Goal: Task Accomplishment & Management: Use online tool/utility

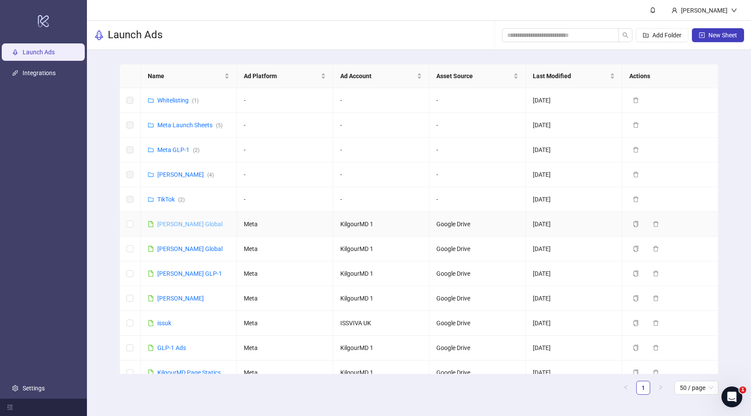
click at [171, 225] on link "[PERSON_NAME] Global" at bounding box center [189, 224] width 65 height 7
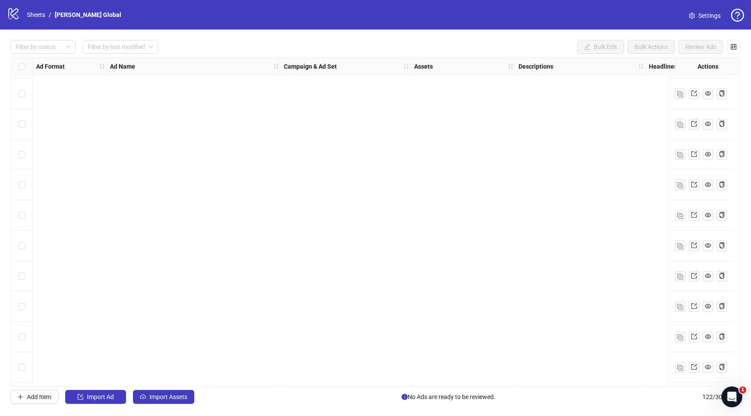
scroll to position [3404, 0]
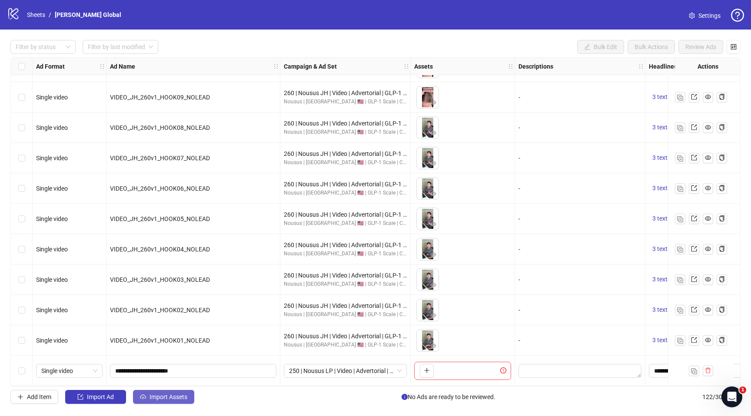
click at [157, 400] on span "Import Assets" at bounding box center [169, 397] width 38 height 7
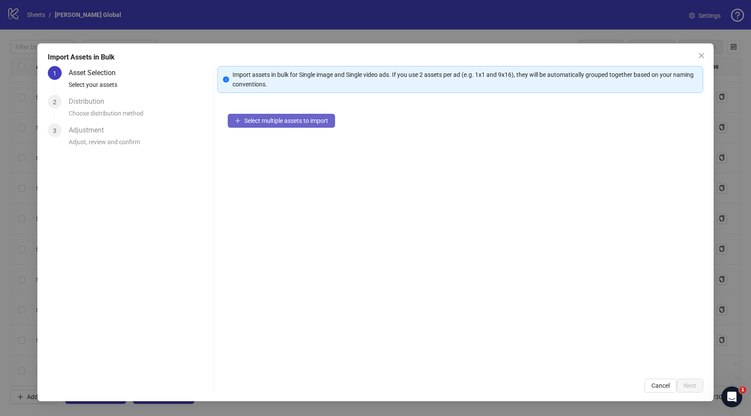
click at [302, 123] on span "Select multiple assets to import" at bounding box center [286, 120] width 84 height 7
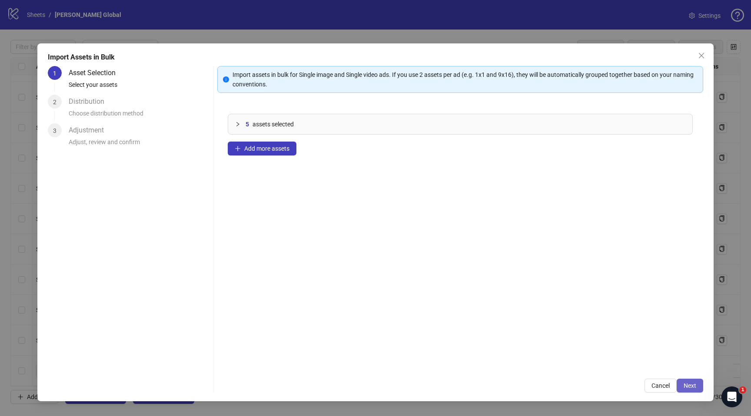
click at [691, 386] on span "Next" at bounding box center [690, 385] width 13 height 7
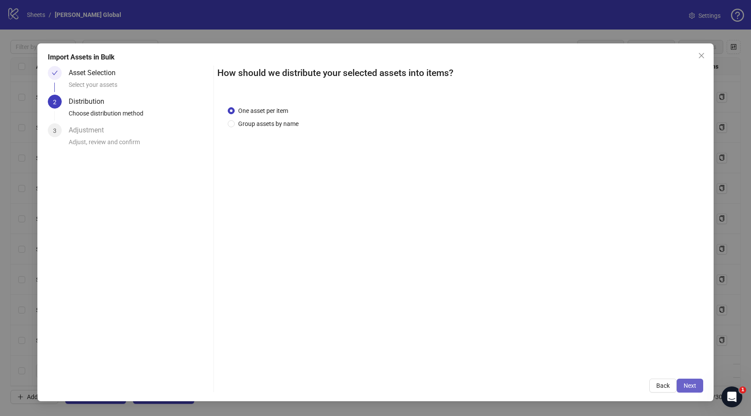
click at [691, 386] on span "Next" at bounding box center [690, 385] width 13 height 7
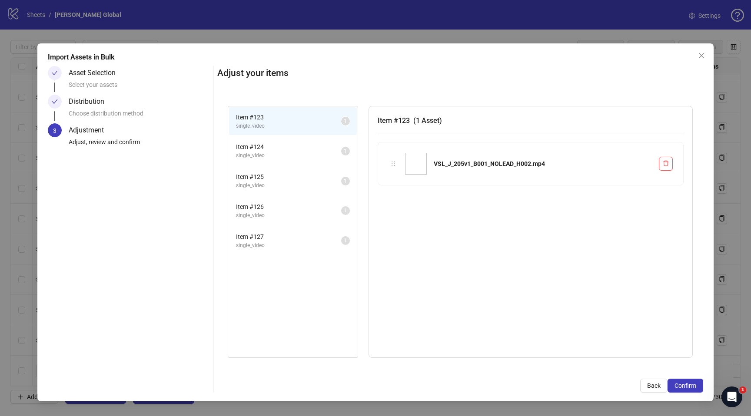
click at [691, 386] on span "Confirm" at bounding box center [686, 385] width 22 height 7
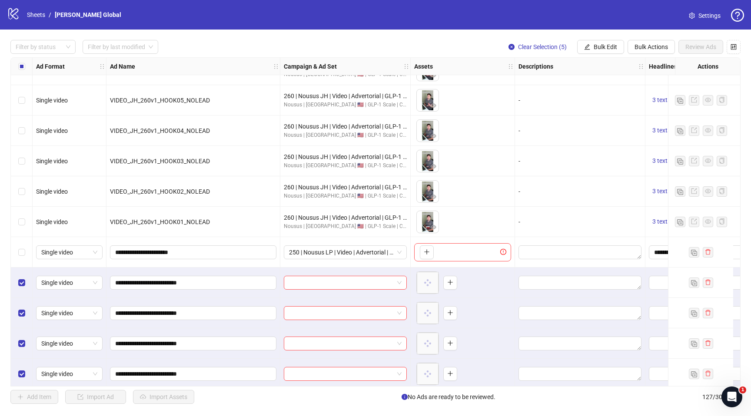
scroll to position [3556, 0]
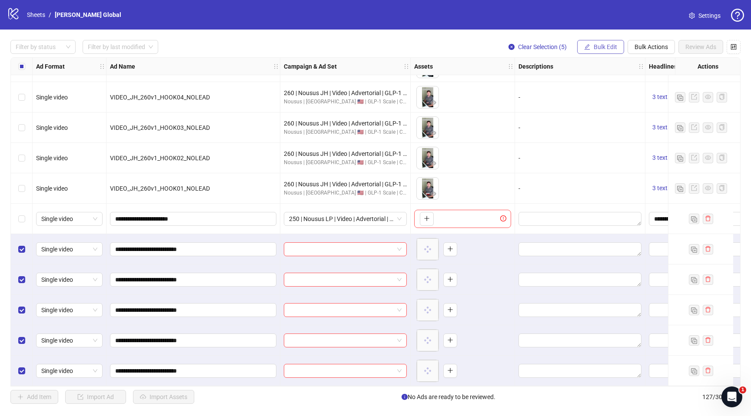
click at [594, 48] on span "Bulk Edit" at bounding box center [605, 46] width 23 height 7
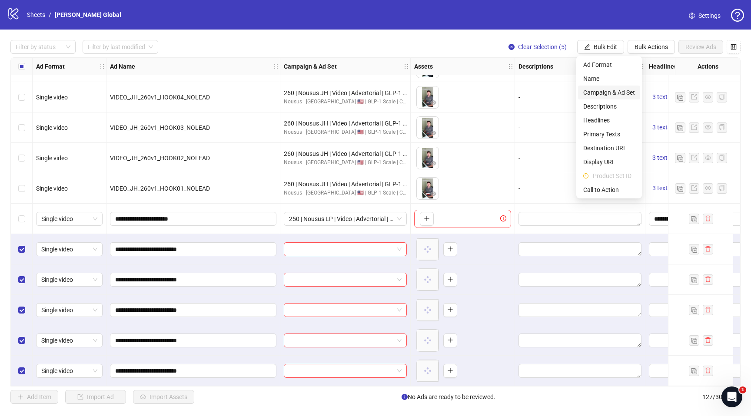
click at [598, 89] on span "Campaign & Ad Set" at bounding box center [609, 93] width 52 height 10
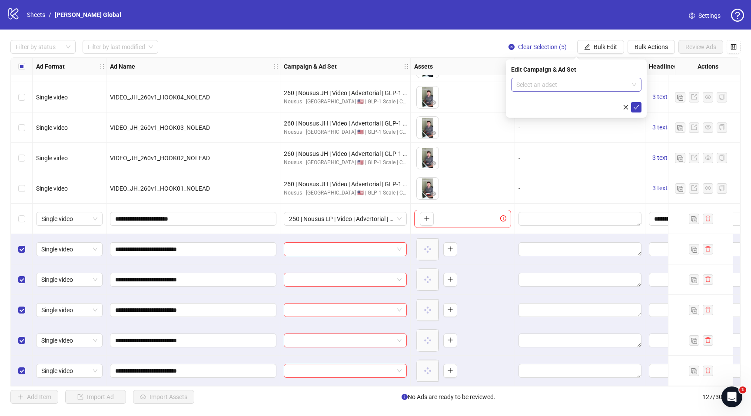
click at [588, 86] on input "search" at bounding box center [572, 84] width 112 height 13
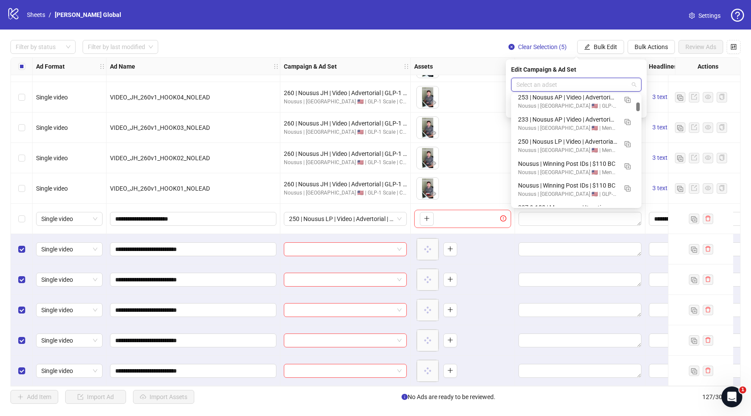
scroll to position [318, 0]
click at [631, 119] on button "button" at bounding box center [628, 119] width 14 height 14
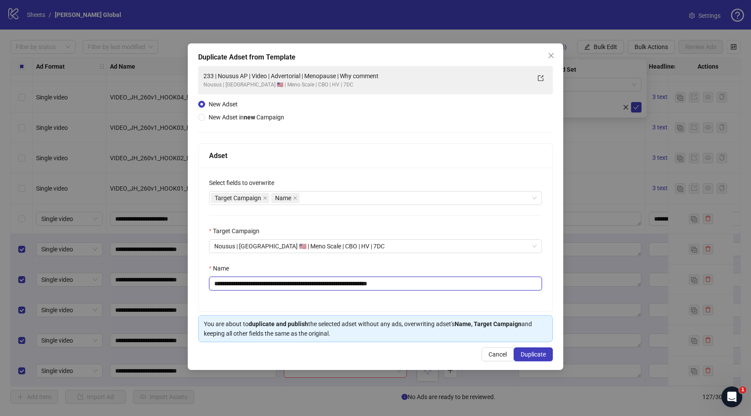
click at [379, 285] on input "**********" at bounding box center [375, 284] width 333 height 14
paste input "text"
type input "**********"
click at [540, 359] on button "Duplicate" at bounding box center [533, 355] width 39 height 14
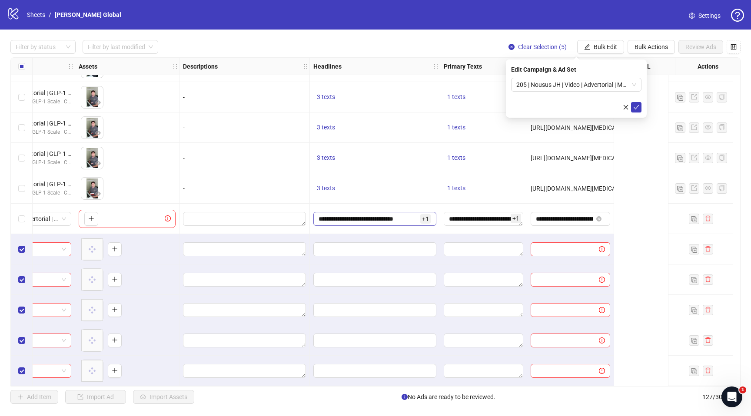
scroll to position [3556, 0]
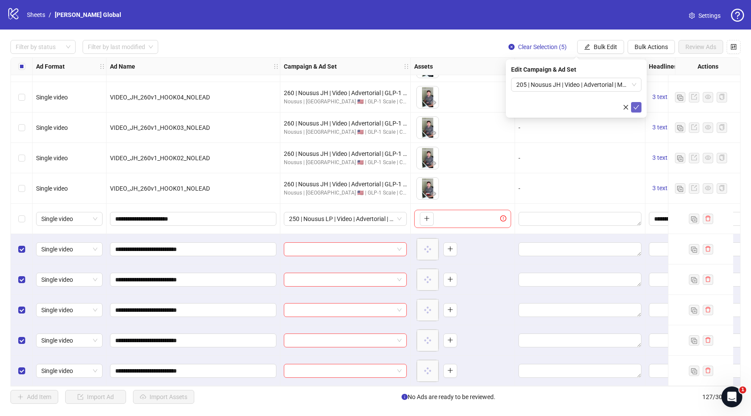
click at [637, 107] on icon "check" at bounding box center [636, 107] width 6 height 6
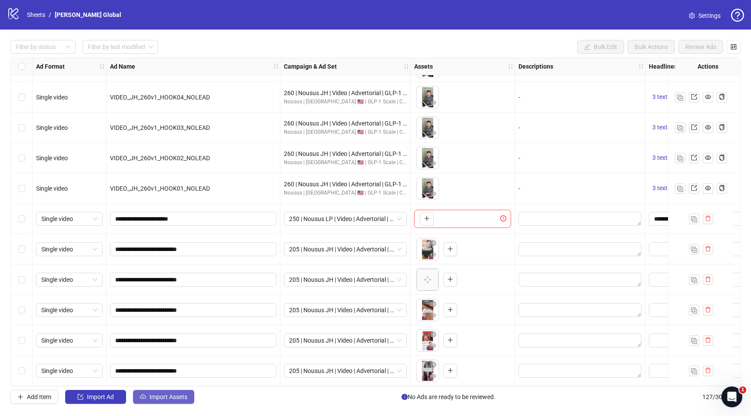
click at [172, 399] on span "Import Assets" at bounding box center [169, 397] width 38 height 7
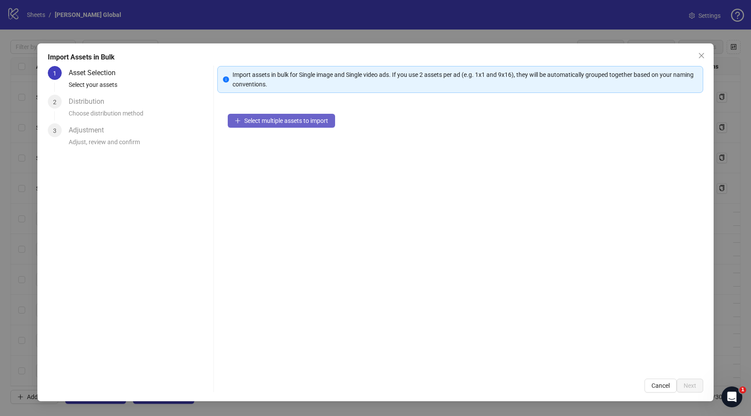
click at [328, 127] on button "Select multiple assets to import" at bounding box center [281, 121] width 107 height 14
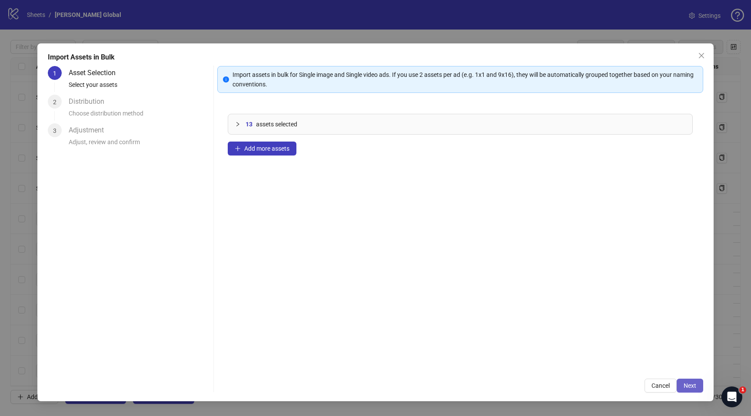
click at [694, 379] on button "Next" at bounding box center [690, 386] width 27 height 14
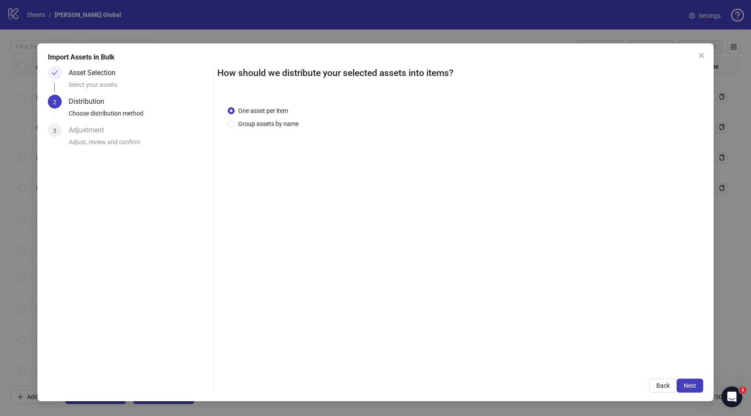
click at [693, 383] on span "Next" at bounding box center [690, 385] width 13 height 7
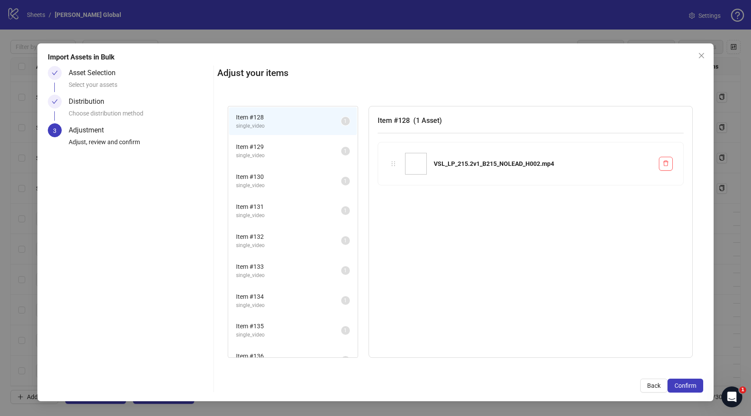
click at [693, 383] on span "Confirm" at bounding box center [686, 385] width 22 height 7
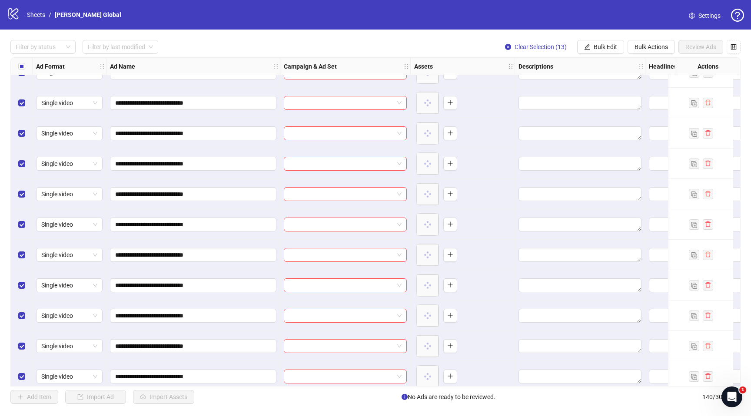
scroll to position [3952, 0]
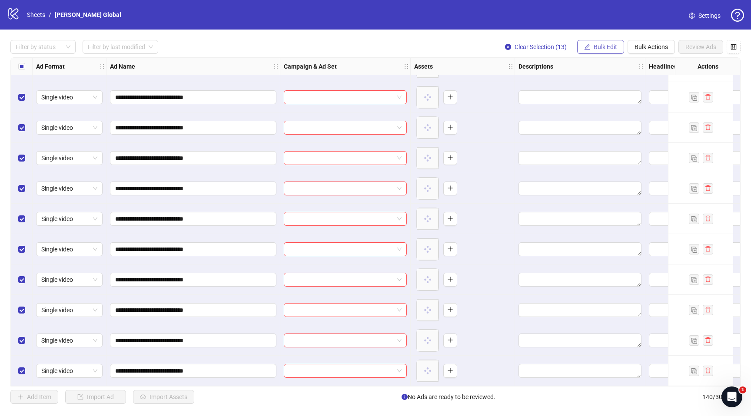
click at [594, 45] on span "Bulk Edit" at bounding box center [605, 46] width 23 height 7
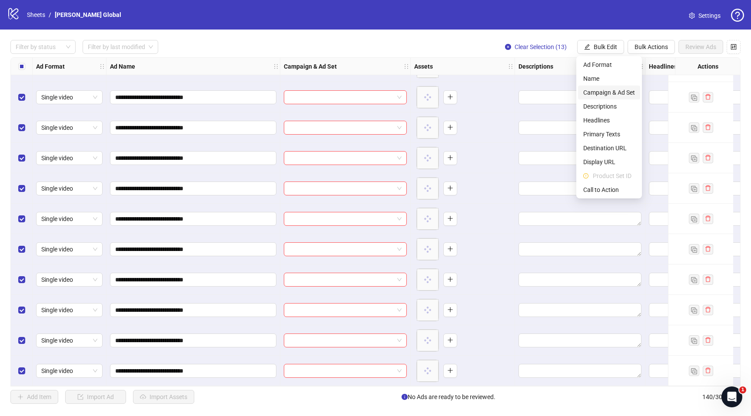
click at [607, 92] on span "Campaign & Ad Set" at bounding box center [609, 93] width 52 height 10
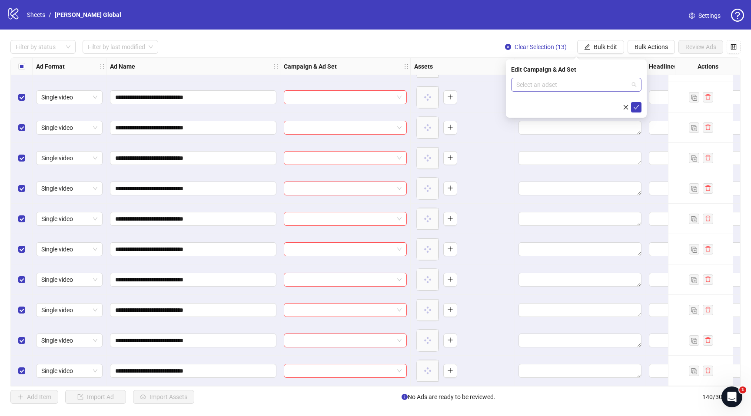
click at [578, 81] on input "search" at bounding box center [572, 84] width 112 height 13
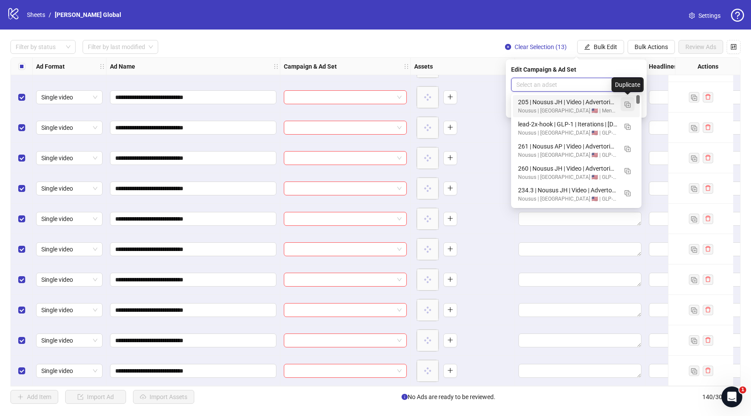
click at [632, 103] on button "button" at bounding box center [628, 104] width 14 height 14
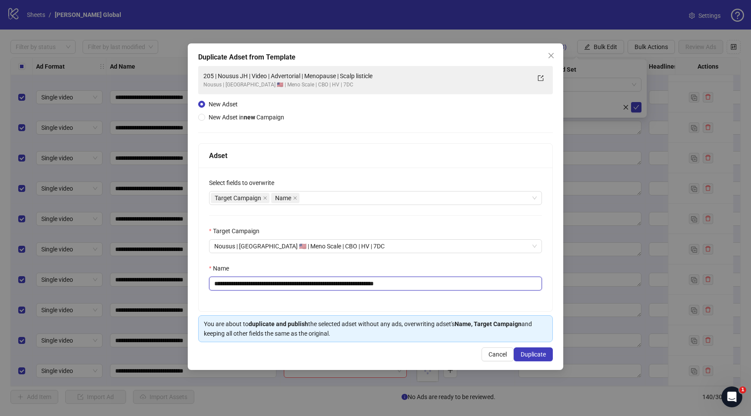
click at [420, 288] on input "**********" at bounding box center [375, 284] width 333 height 14
paste input "**********"
type input "**********"
click at [534, 356] on span "Duplicate" at bounding box center [533, 354] width 25 height 7
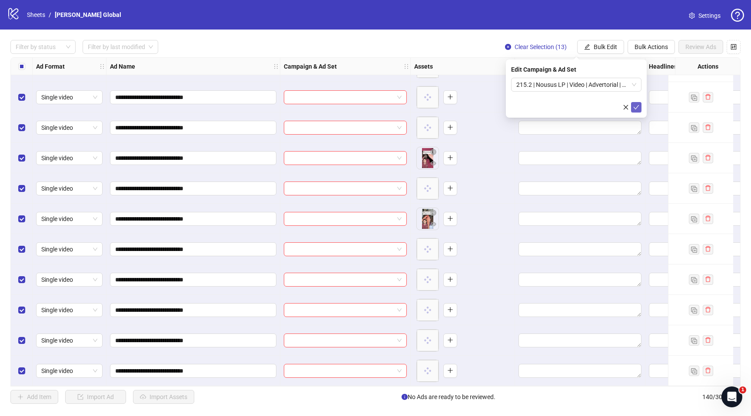
click at [638, 111] on button "submit" at bounding box center [636, 107] width 10 height 10
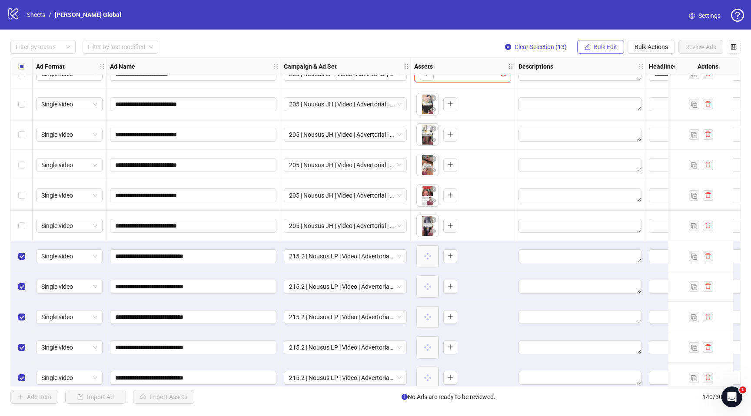
click at [598, 49] on span "Bulk Edit" at bounding box center [605, 46] width 23 height 7
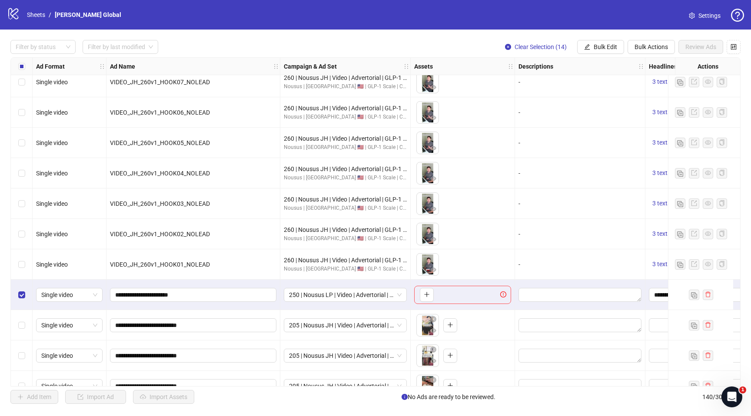
scroll to position [3607, 0]
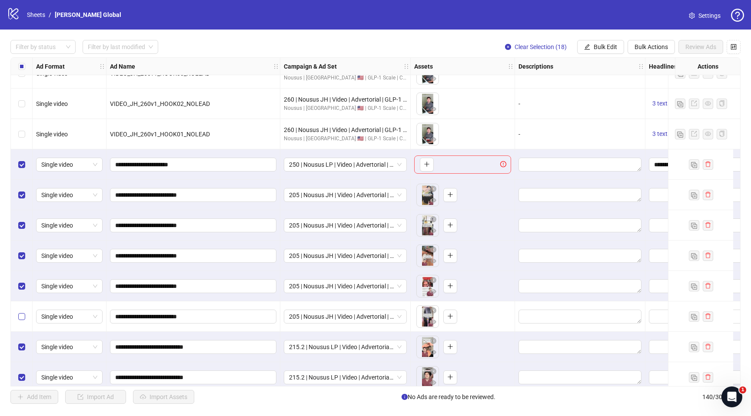
click at [20, 321] on label "Select row 127" at bounding box center [21, 317] width 7 height 10
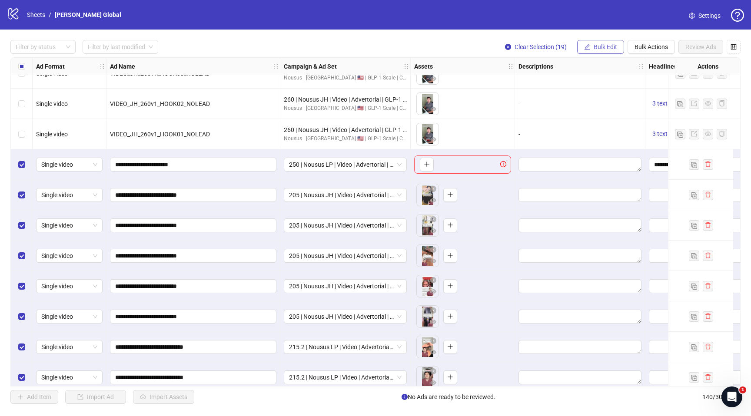
click at [616, 49] on span "Bulk Edit" at bounding box center [605, 46] width 23 height 7
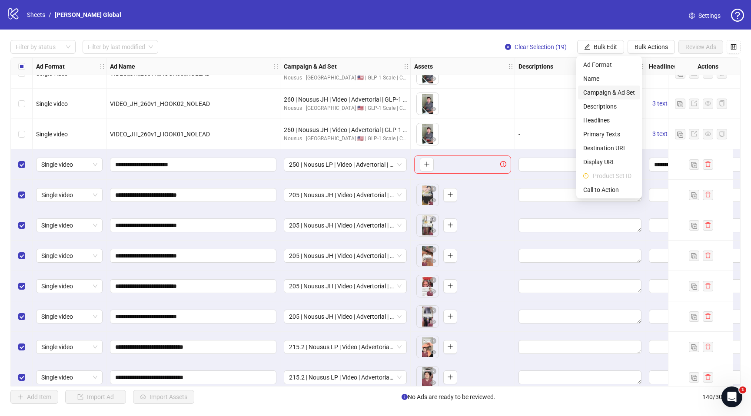
click at [606, 93] on span "Campaign & Ad Set" at bounding box center [609, 93] width 52 height 10
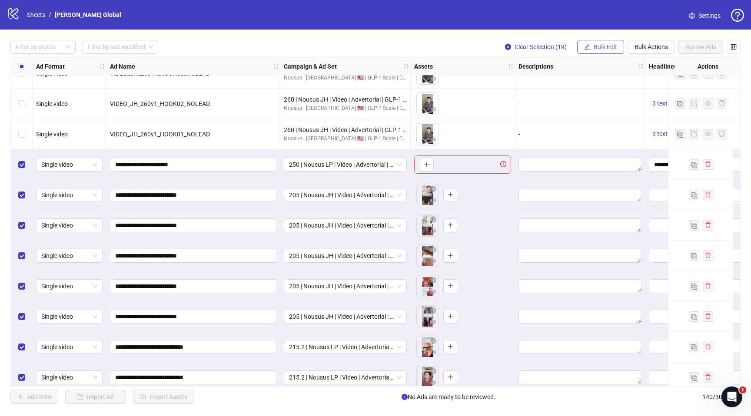
click at [605, 50] on span "Bulk Edit" at bounding box center [605, 46] width 23 height 7
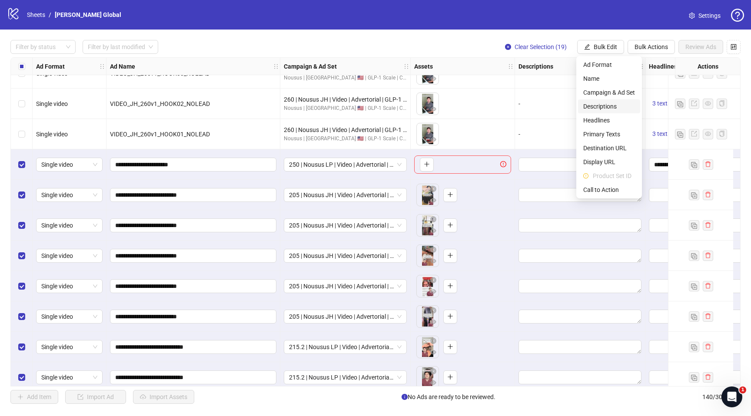
click at [598, 104] on span "Descriptions" at bounding box center [609, 107] width 52 height 10
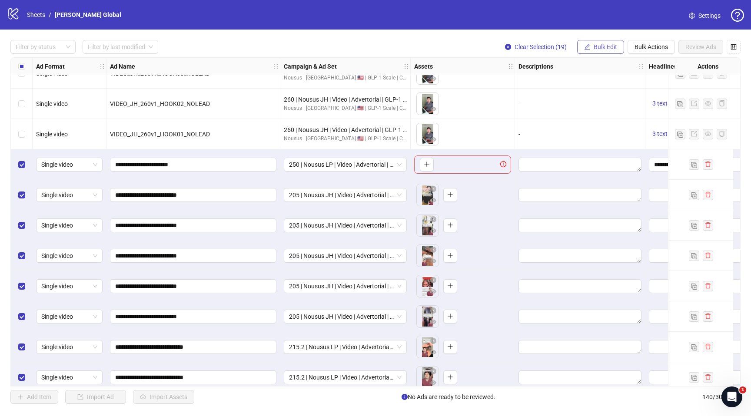
click at [603, 47] on span "Bulk Edit" at bounding box center [605, 46] width 23 height 7
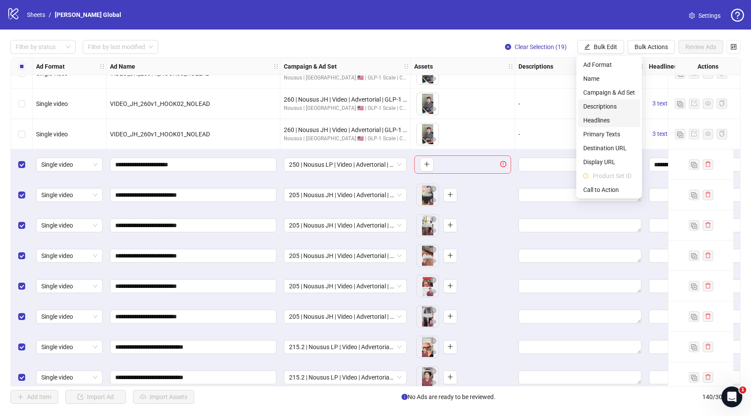
click at [597, 116] on span "Headlines" at bounding box center [609, 121] width 52 height 10
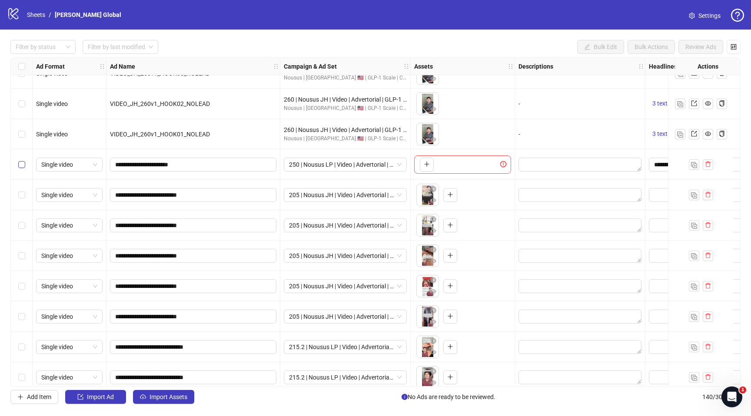
click at [20, 169] on label "Select row 122" at bounding box center [21, 165] width 7 height 10
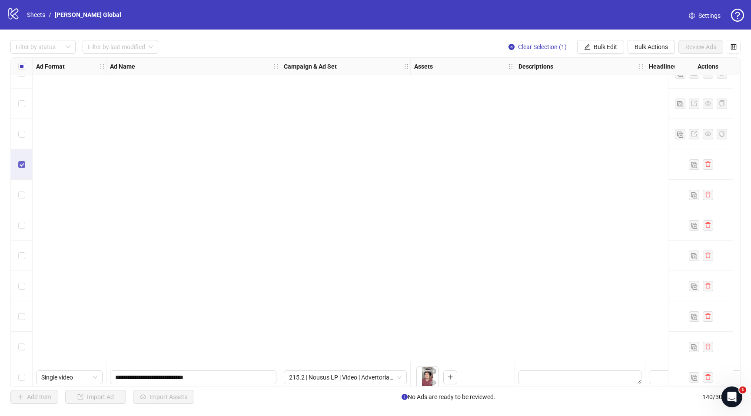
scroll to position [3952, 0]
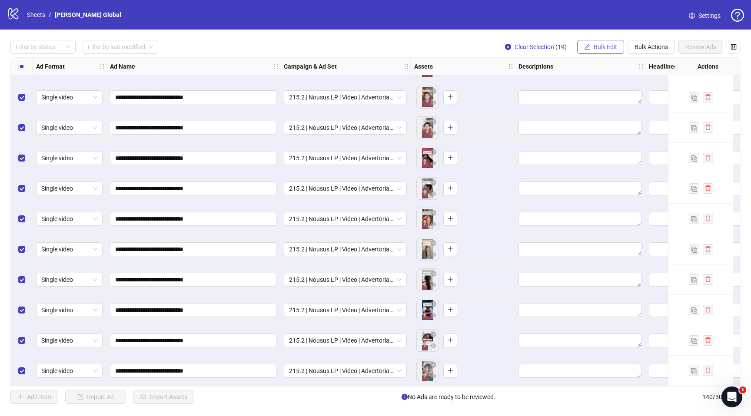
click at [607, 44] on span "Bulk Edit" at bounding box center [605, 46] width 23 height 7
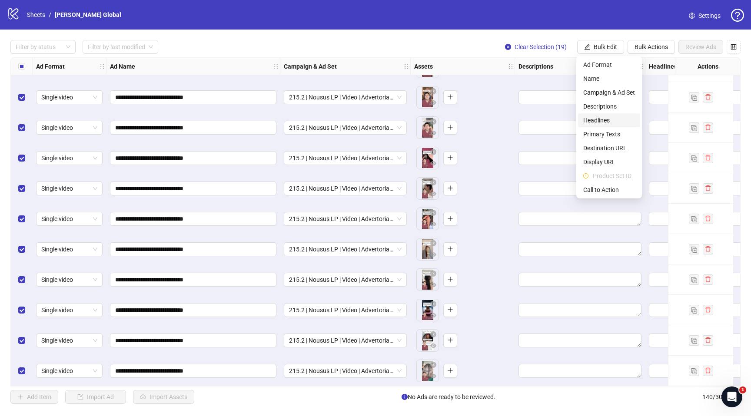
click at [606, 125] on li "Headlines" at bounding box center [609, 120] width 62 height 14
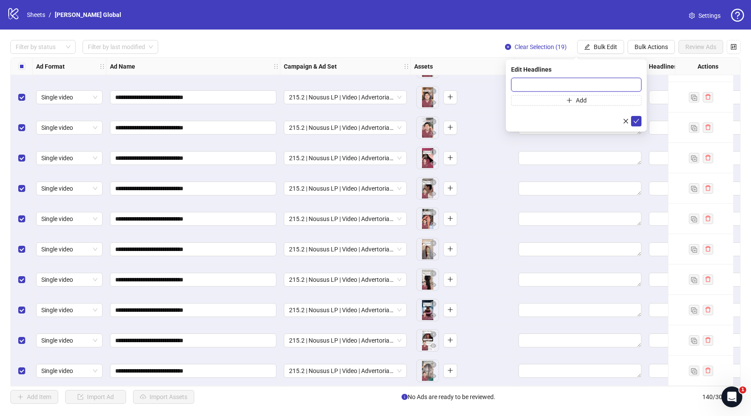
click at [595, 87] on input "text" at bounding box center [576, 85] width 130 height 14
click at [636, 118] on icon "check" at bounding box center [636, 121] width 6 height 6
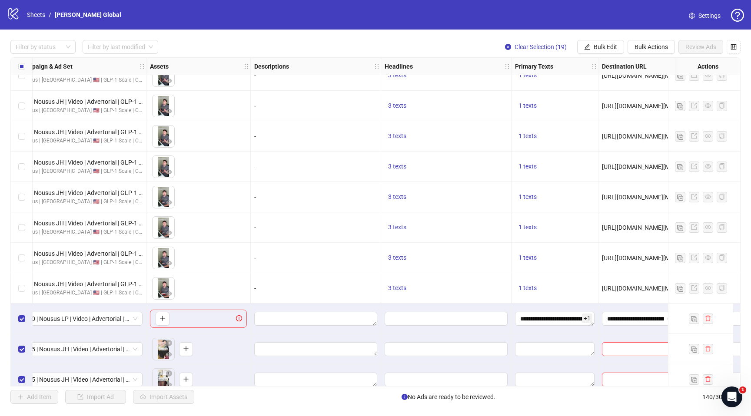
scroll to position [3488, 264]
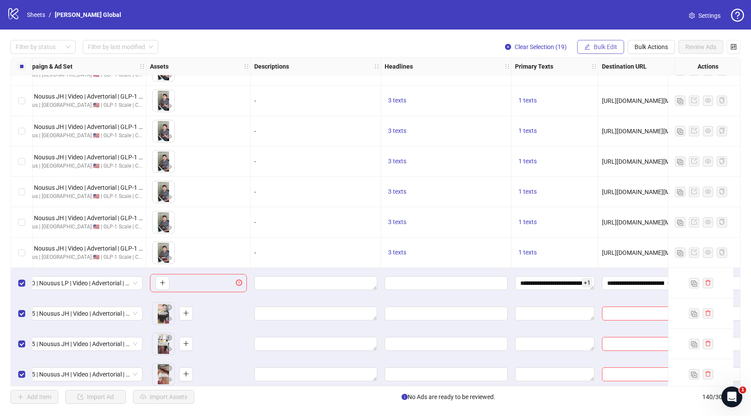
click at [595, 53] on button "Bulk Edit" at bounding box center [600, 47] width 47 height 14
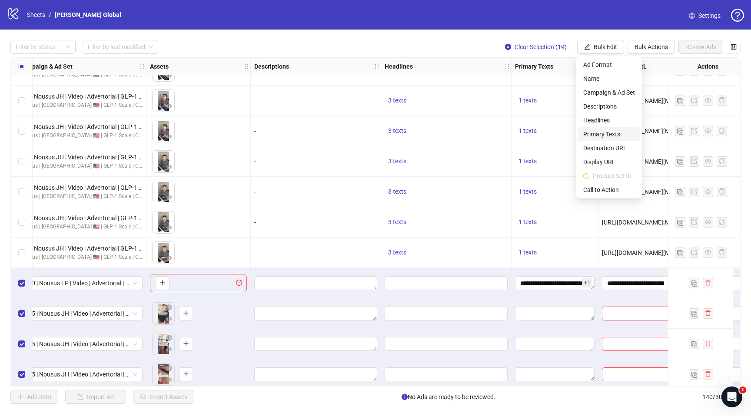
click at [598, 136] on span "Primary Texts" at bounding box center [609, 135] width 52 height 10
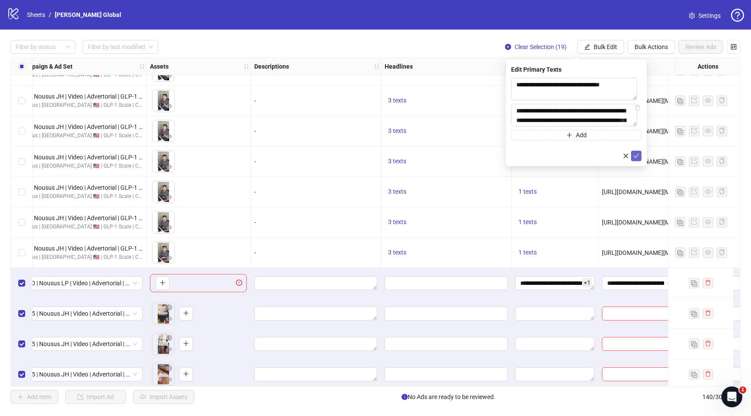
click at [636, 156] on icon "check" at bounding box center [636, 156] width 6 height 6
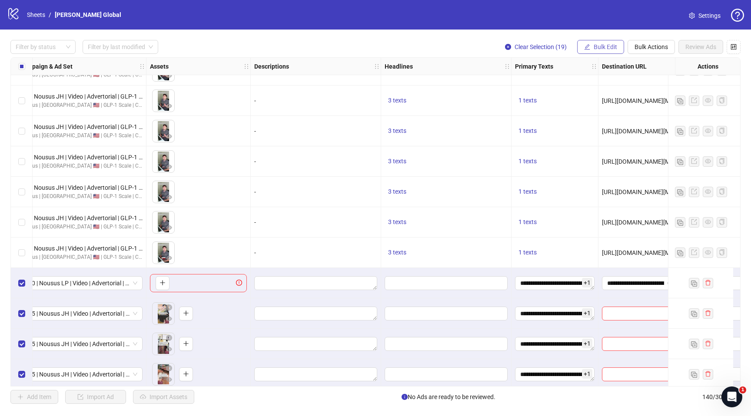
click at [595, 47] on span "Bulk Edit" at bounding box center [605, 46] width 23 height 7
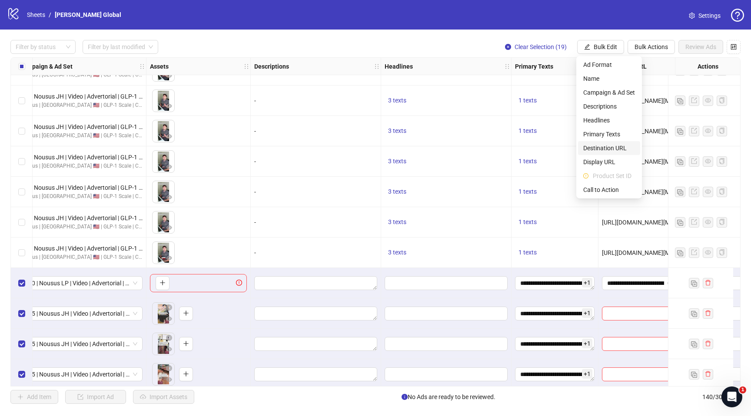
click at [608, 146] on span "Destination URL" at bounding box center [609, 148] width 52 height 10
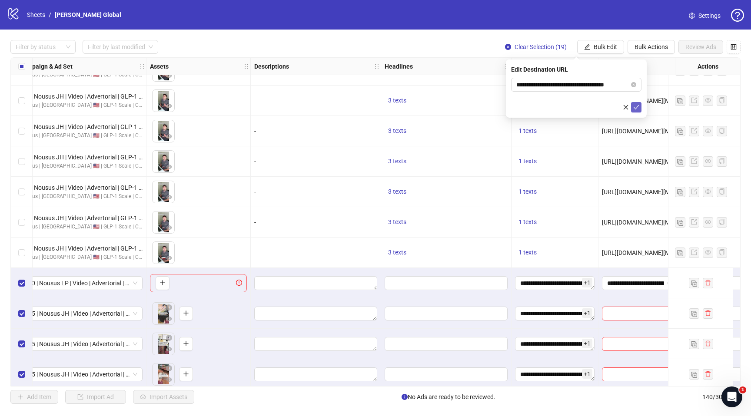
click at [635, 107] on icon "check" at bounding box center [636, 107] width 6 height 6
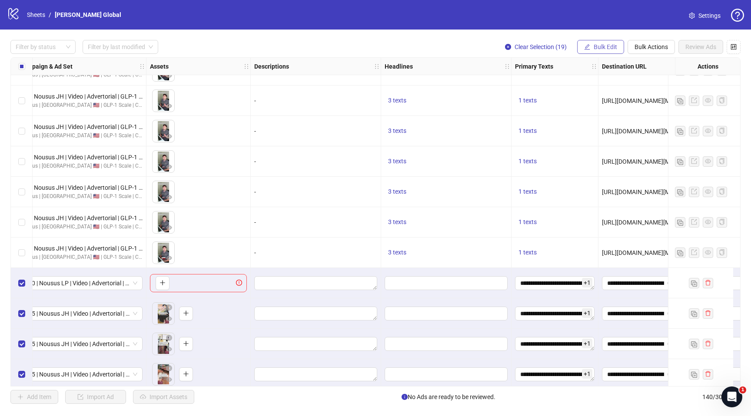
click at [599, 49] on span "Bulk Edit" at bounding box center [605, 46] width 23 height 7
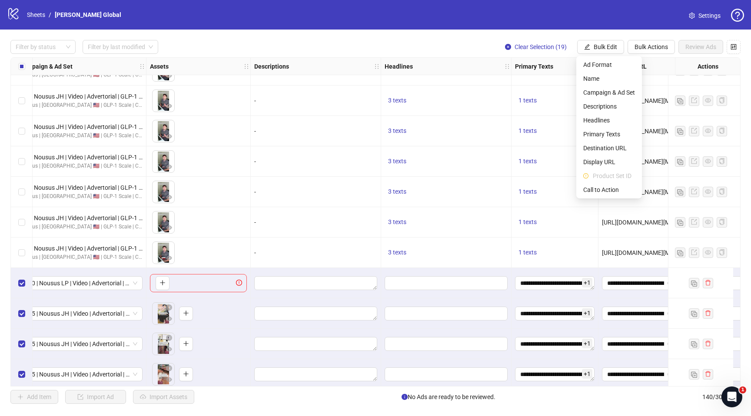
click at [608, 182] on li "Product Set ID" at bounding box center [609, 176] width 62 height 14
click at [604, 187] on span "Call to Action" at bounding box center [609, 190] width 52 height 10
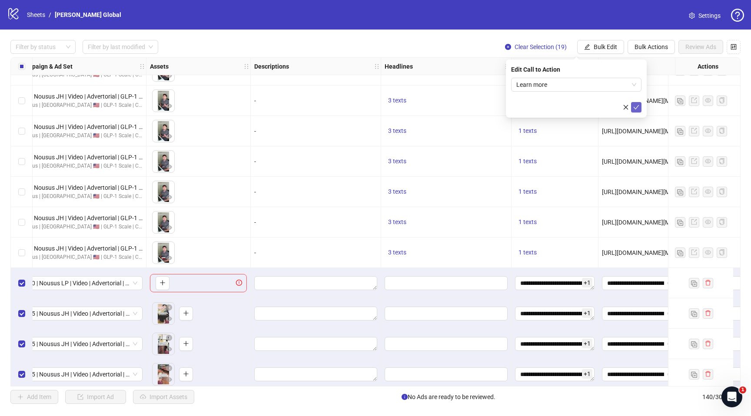
click at [640, 108] on button "submit" at bounding box center [636, 107] width 10 height 10
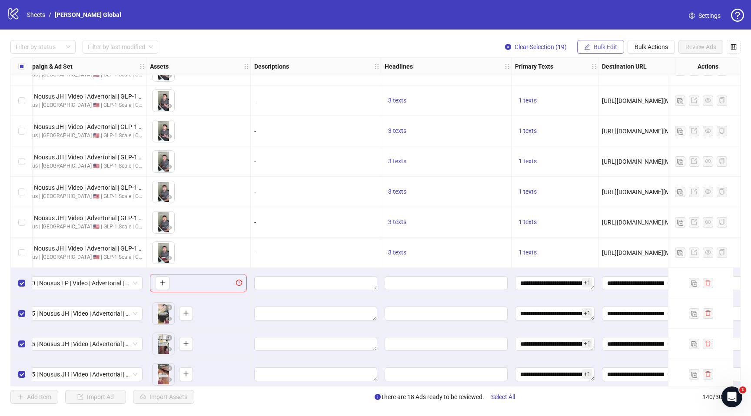
click at [604, 47] on span "Bulk Edit" at bounding box center [605, 46] width 23 height 7
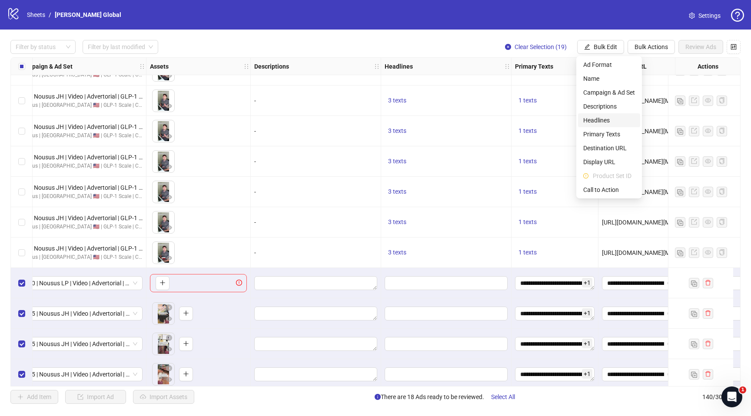
click at [585, 117] on span "Headlines" at bounding box center [609, 121] width 52 height 10
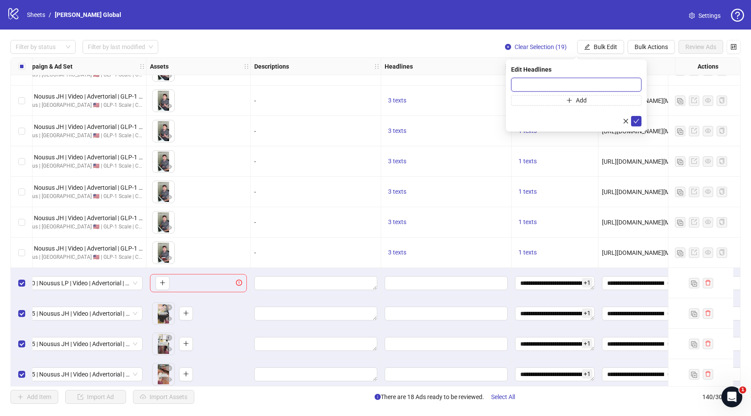
click at [537, 85] on input "text" at bounding box center [576, 85] width 130 height 14
type input "**********"
click at [638, 122] on icon "check" at bounding box center [636, 121] width 6 height 6
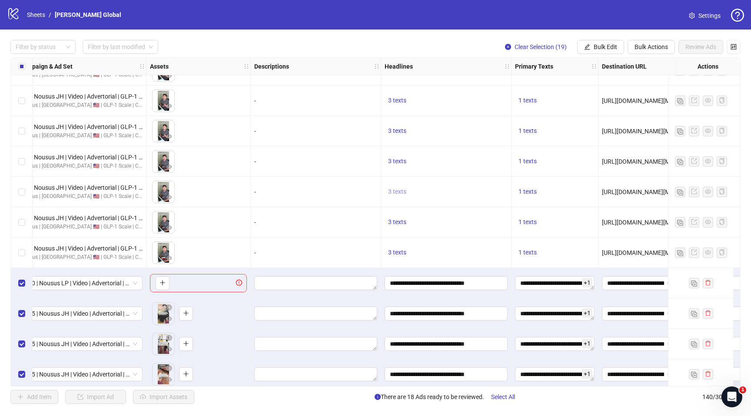
scroll to position [3488, 0]
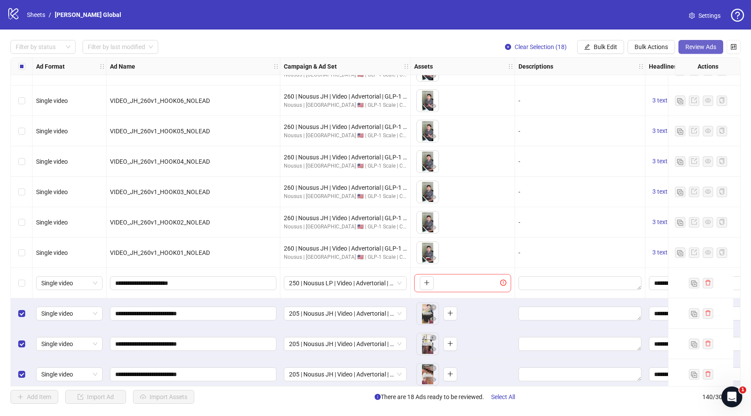
click at [706, 49] on span "Review Ads" at bounding box center [700, 46] width 31 height 7
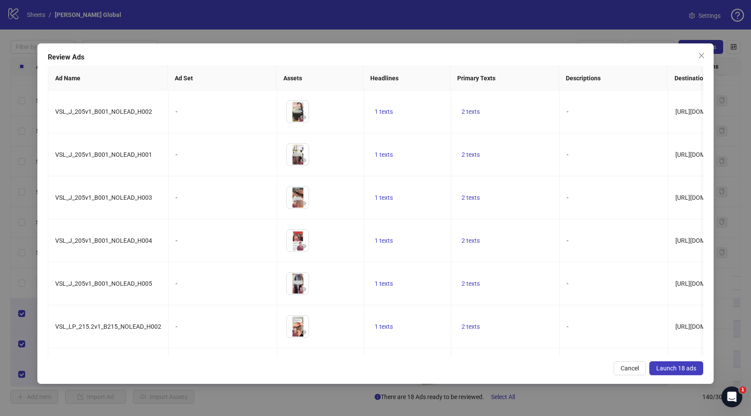
click at [671, 378] on div "Review Ads Ad Name Ad Set Assets Headlines Primary Texts Descriptions Destinati…" at bounding box center [375, 213] width 676 height 341
click at [673, 369] on span "Launch 18 ads" at bounding box center [676, 368] width 40 height 7
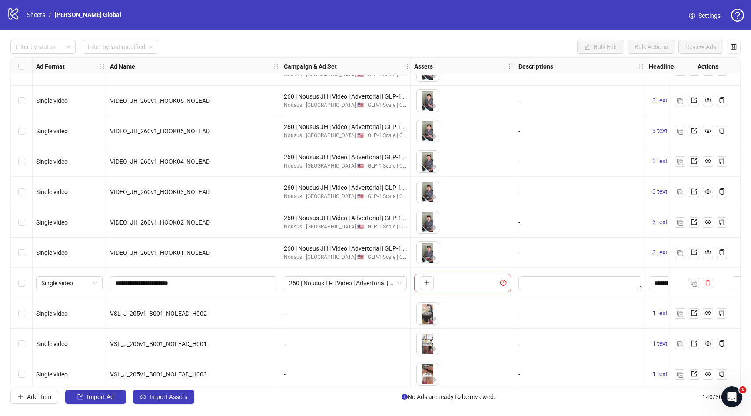
click at [488, 57] on div "Filter by status Filter by last modified Bulk Edit Bulk Actions Review Ads Ad F…" at bounding box center [375, 222] width 751 height 385
